Goal: Transaction & Acquisition: Purchase product/service

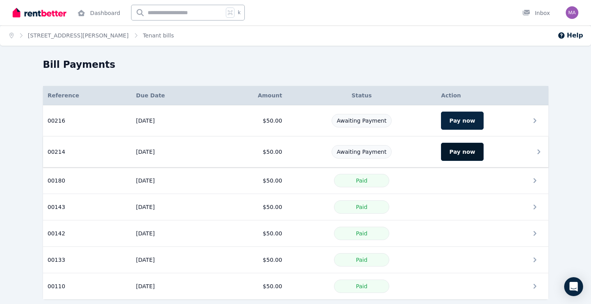
click at [448, 157] on button "Pay now" at bounding box center [462, 152] width 42 height 18
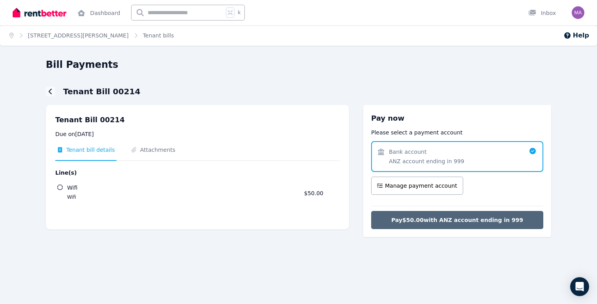
click at [440, 216] on button "Pay $50.00 with ANZ account ending in 999" at bounding box center [457, 220] width 172 height 18
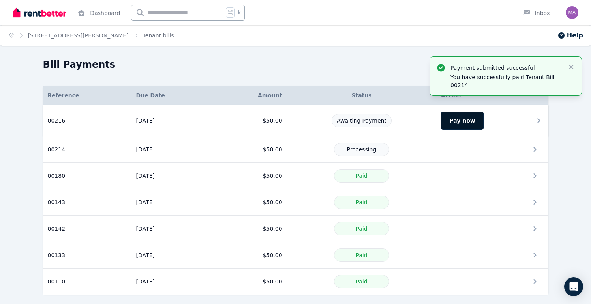
click at [454, 125] on button "Pay now" at bounding box center [462, 121] width 42 height 18
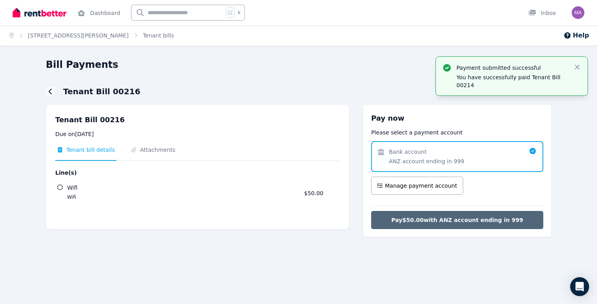
click at [426, 220] on span "Pay $50.00 with ANZ account ending in 999" at bounding box center [457, 220] width 132 height 8
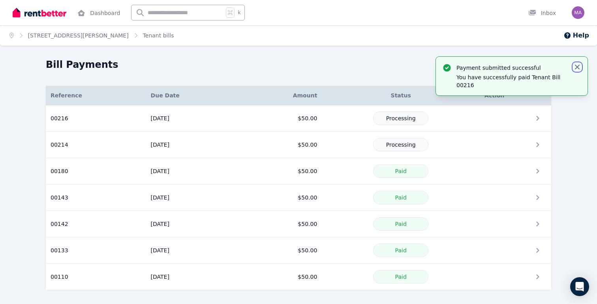
click at [576, 65] on icon "button" at bounding box center [577, 67] width 8 height 8
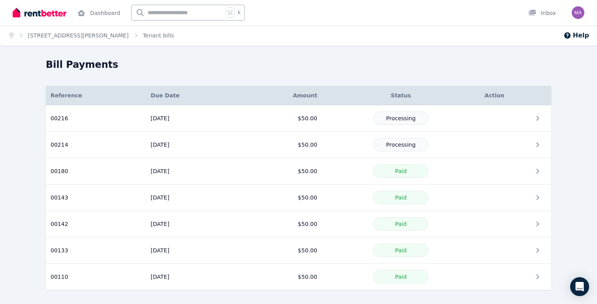
click at [58, 14] on img at bounding box center [40, 13] width 54 height 12
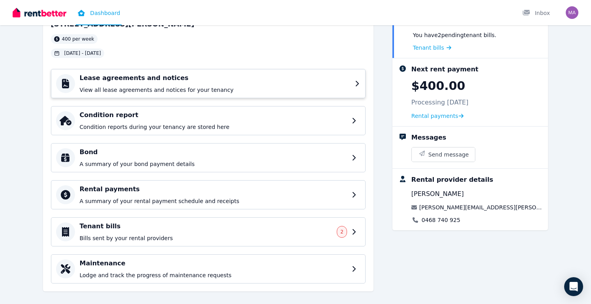
scroll to position [67, 0]
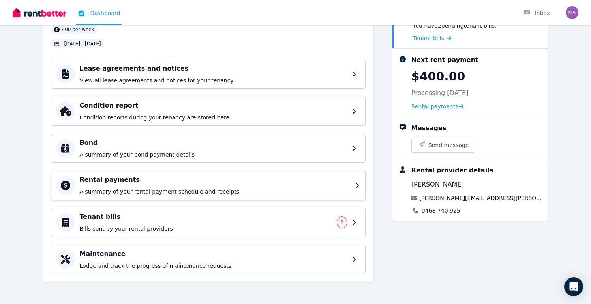
click at [167, 179] on h4 "Rental payments" at bounding box center [215, 179] width 270 height 9
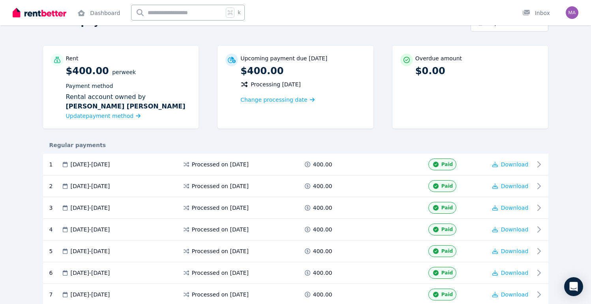
scroll to position [53, 0]
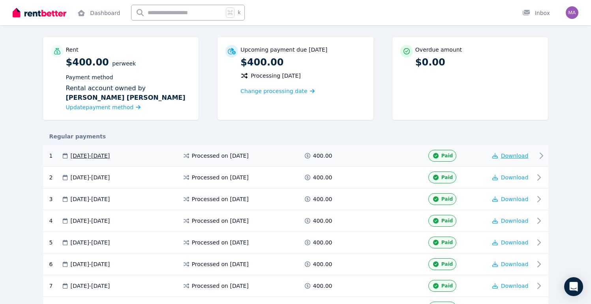
click at [522, 159] on button "Download" at bounding box center [510, 156] width 36 height 8
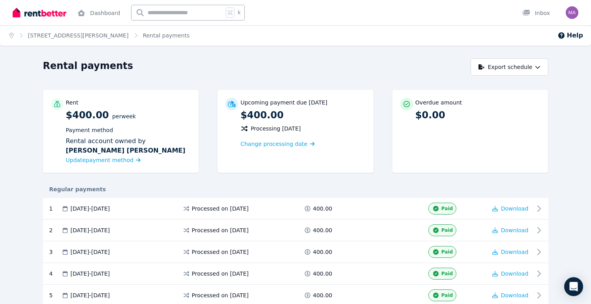
click at [56, 14] on img at bounding box center [40, 13] width 54 height 12
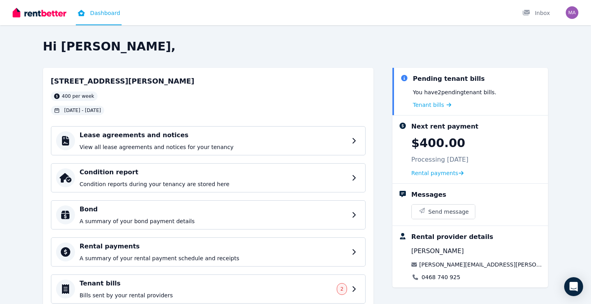
click at [565, 13] on div "Open user menu" at bounding box center [569, 12] width 17 height 25
click at [573, 14] on img "button" at bounding box center [571, 12] width 13 height 13
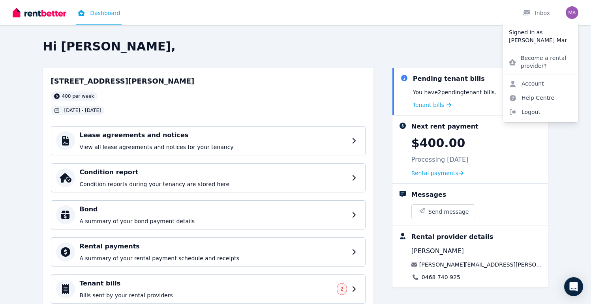
click at [454, 52] on h2 "Hi [PERSON_NAME]," at bounding box center [295, 46] width 505 height 14
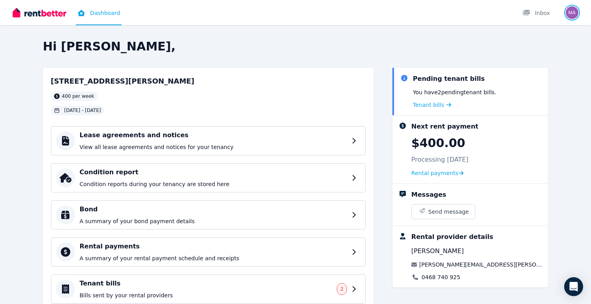
click at [573, 15] on img "button" at bounding box center [571, 12] width 13 height 13
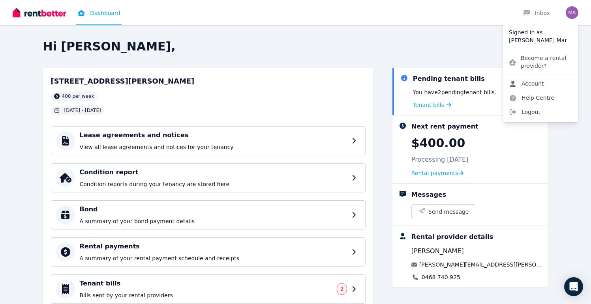
click at [535, 82] on link "Account" at bounding box center [526, 84] width 48 height 14
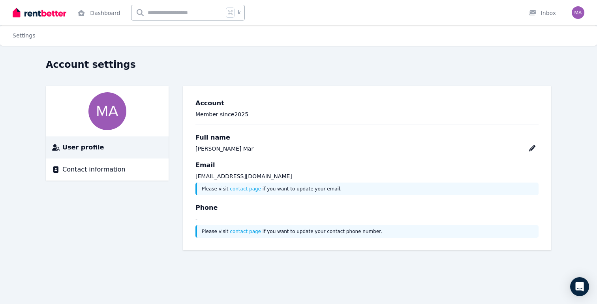
click at [47, 12] on img at bounding box center [40, 13] width 54 height 12
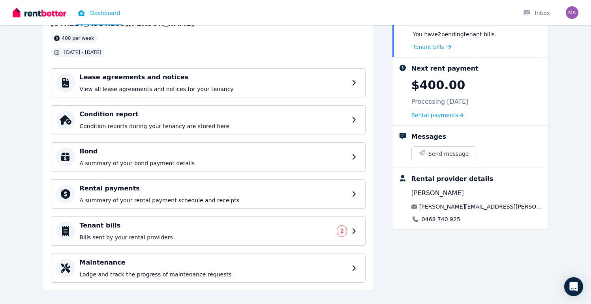
scroll to position [67, 0]
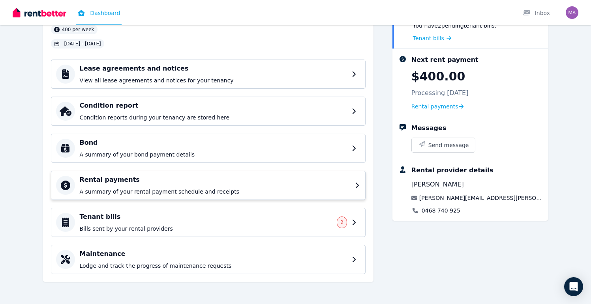
click at [131, 189] on p "A summary of your rental payment schedule and receipts" at bounding box center [215, 192] width 270 height 8
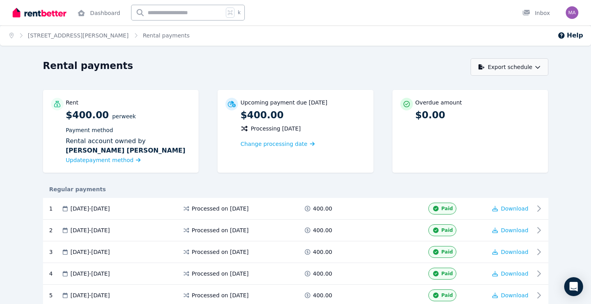
click at [537, 71] on button "Export schedule" at bounding box center [509, 66] width 78 height 17
click at [519, 88] on div "PDF" at bounding box center [509, 88] width 67 height 8
